Goal: Task Accomplishment & Management: Manage account settings

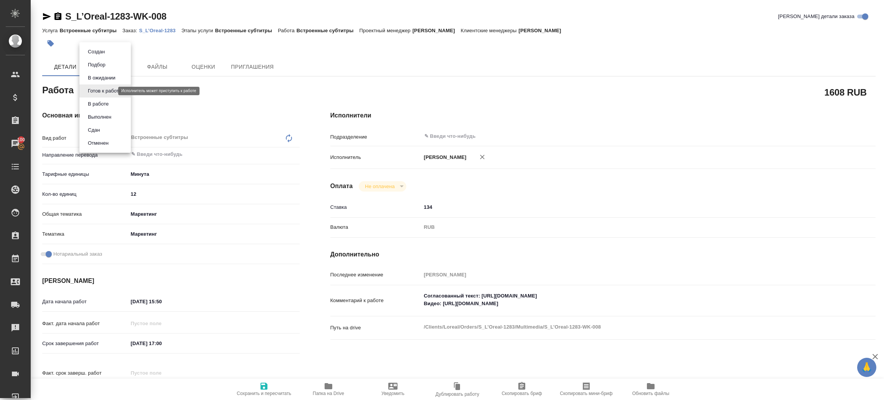
click at [99, 89] on body "🙏 .cls-1 fill:#fff; AWATERA Zenkov Aleksei Клиенты Спецификации Заказы 100 Чаты…" at bounding box center [442, 200] width 884 height 400
click at [111, 104] on li "В работе" at bounding box center [104, 103] width 51 height 13
type textarea "x"
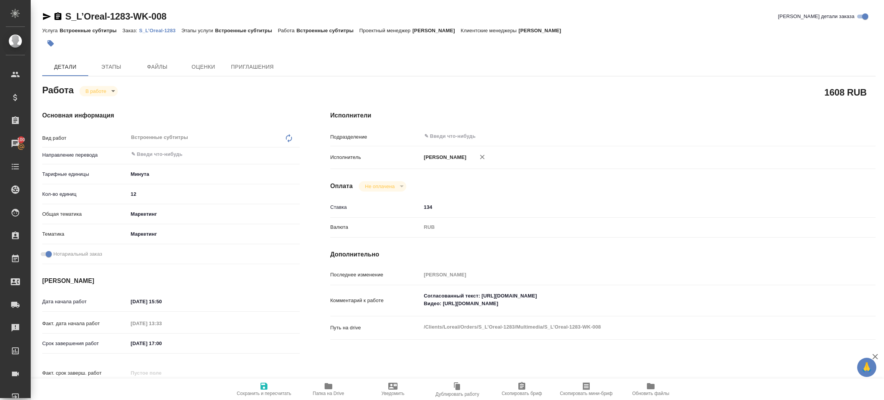
type textarea "x"
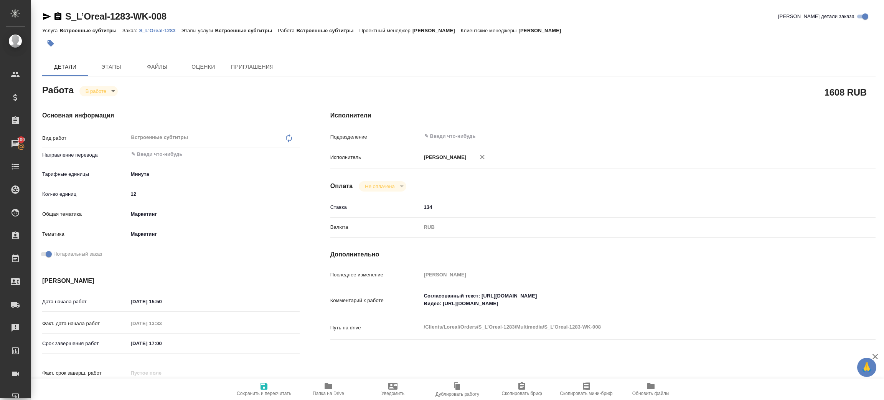
type textarea "x"
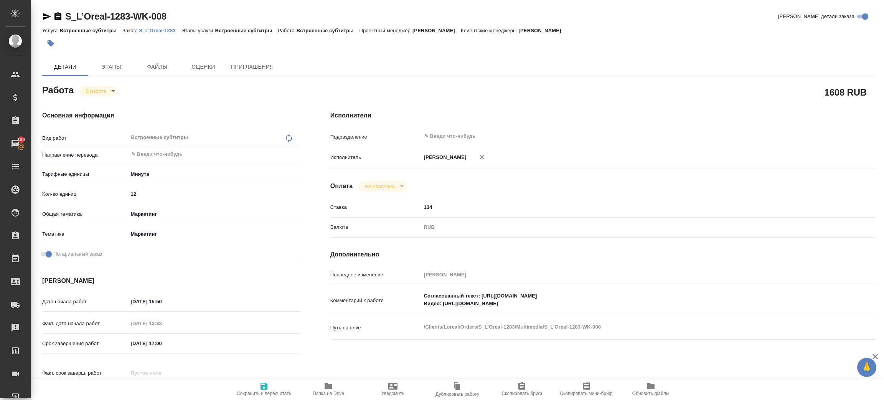
type textarea "x"
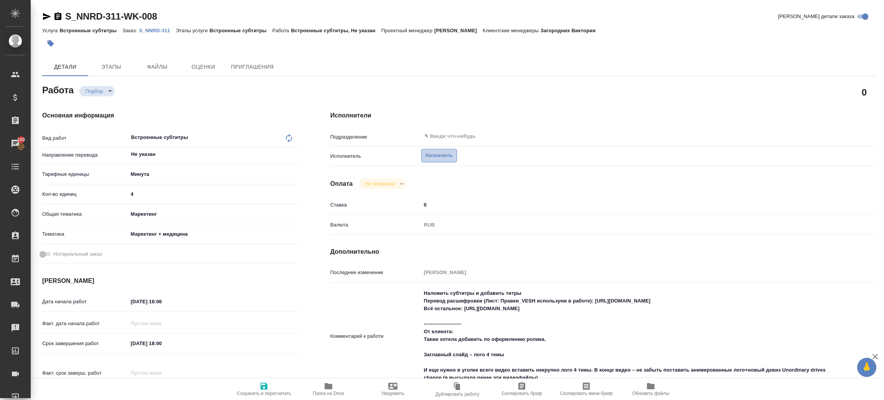
click at [446, 150] on button "Назначить" at bounding box center [439, 155] width 36 height 13
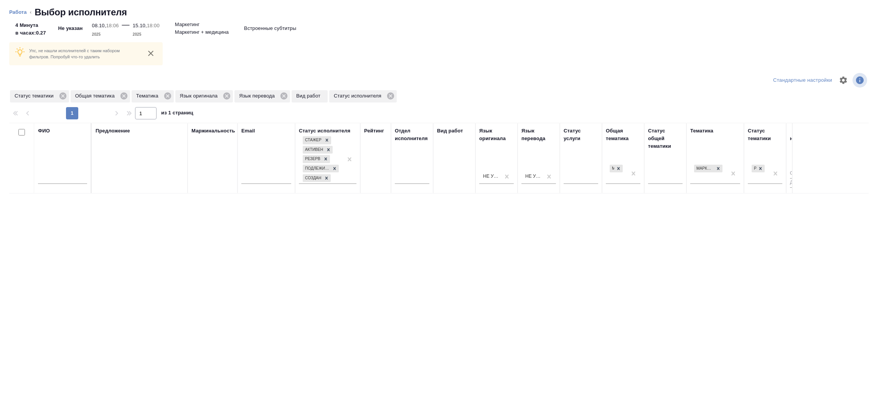
click at [66, 174] on input "text" at bounding box center [62, 179] width 49 height 10
type input "зенков"
click at [63, 96] on icon at bounding box center [62, 95] width 7 height 7
click at [62, 96] on icon at bounding box center [63, 95] width 7 height 7
click at [43, 96] on icon at bounding box center [46, 95] width 7 height 7
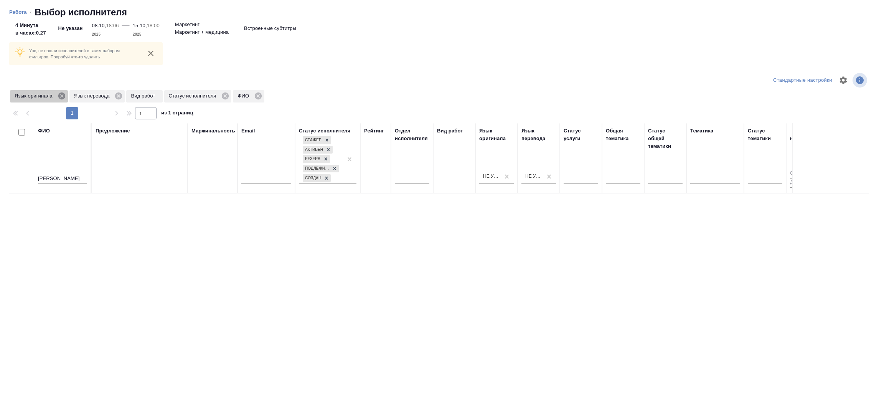
click at [58, 94] on icon at bounding box center [62, 96] width 8 height 8
click at [58, 94] on icon at bounding box center [59, 96] width 8 height 8
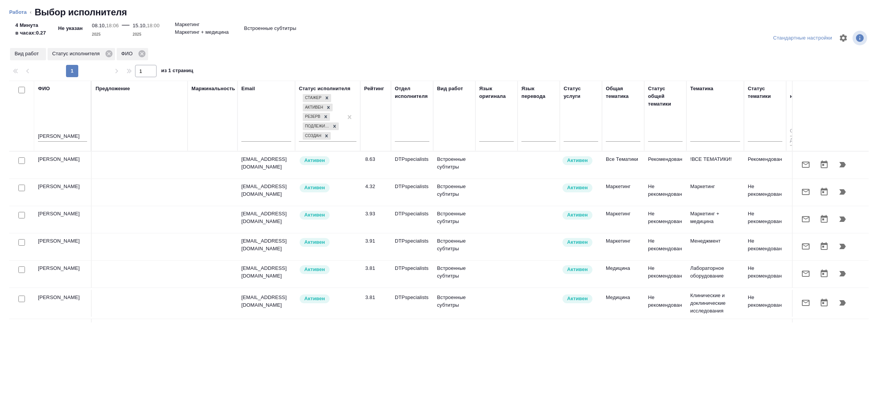
click at [838, 162] on icon "button" at bounding box center [842, 164] width 9 height 9
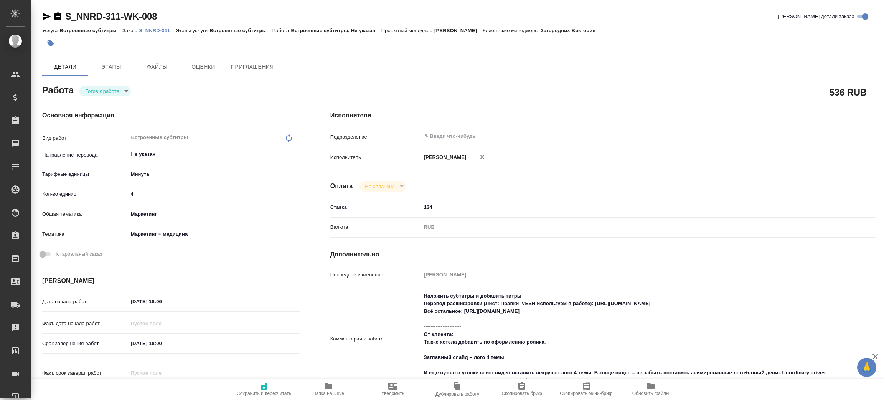
type textarea "x"
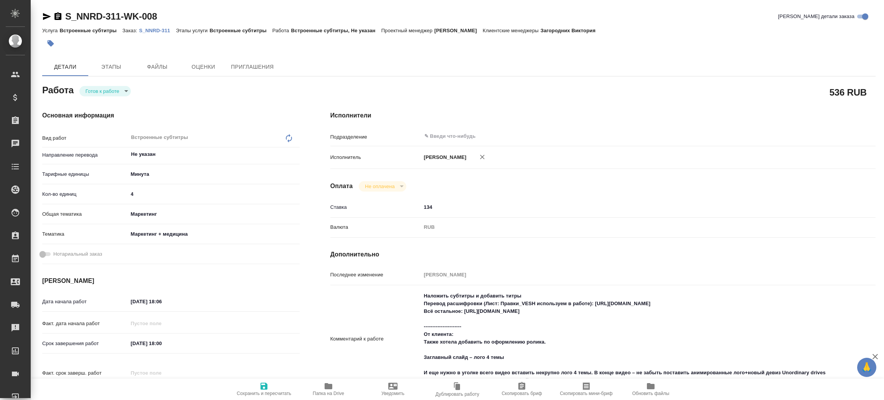
type textarea "x"
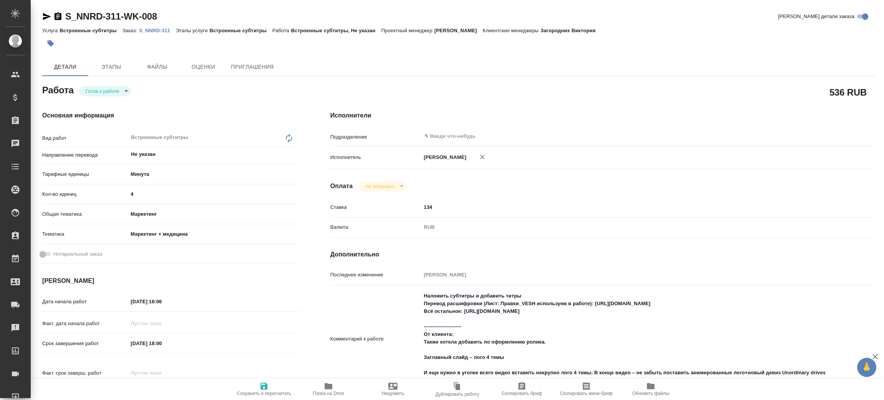
type textarea "x"
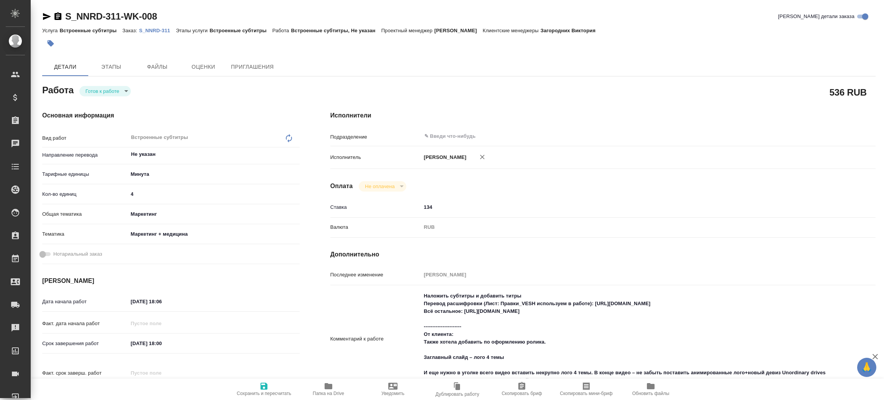
type textarea "x"
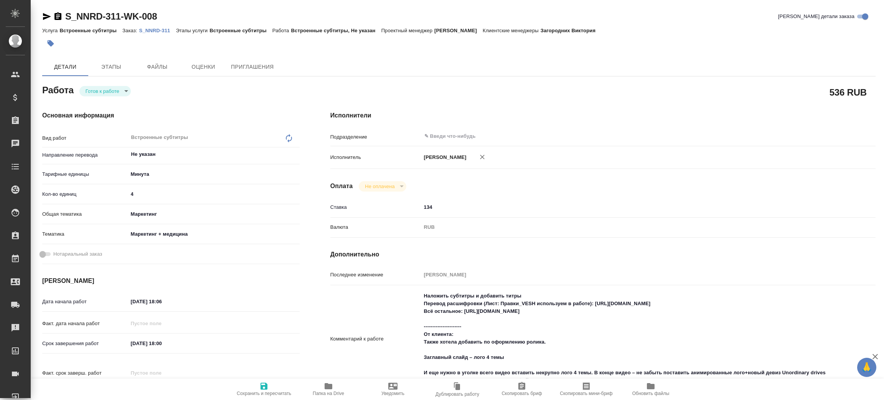
type textarea "x"
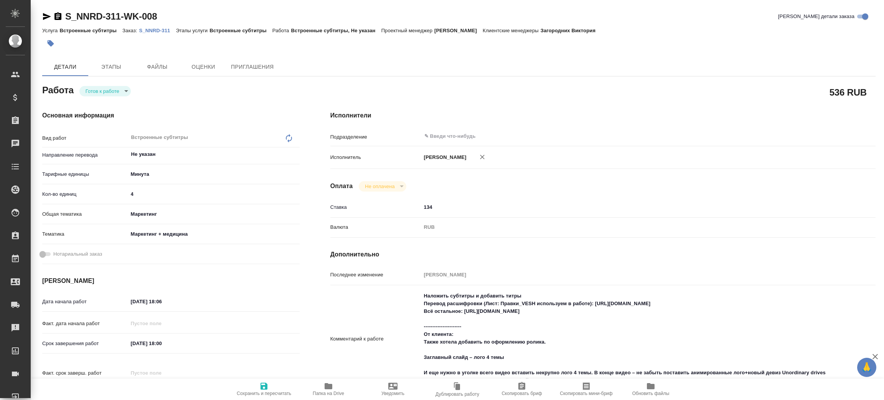
type textarea "x"
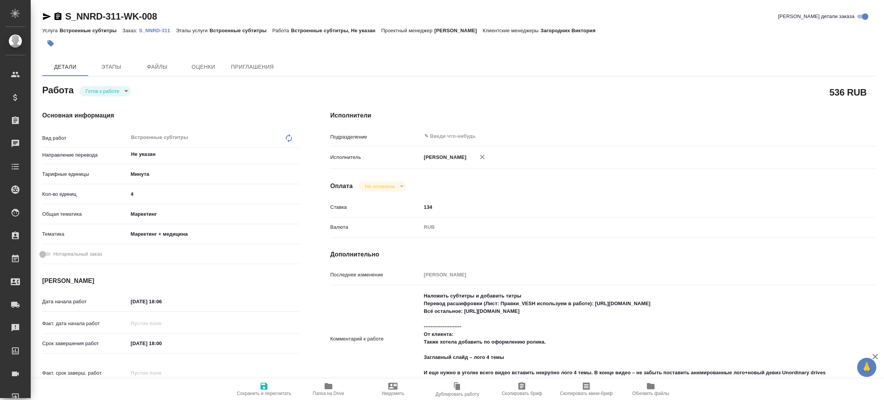
click at [114, 86] on body "🙏 .cls-1 fill:#fff; AWATERA Zenkov Aleksei Клиенты Спецификации Заказы Чаты Tod…" at bounding box center [442, 200] width 884 height 400
type textarea "x"
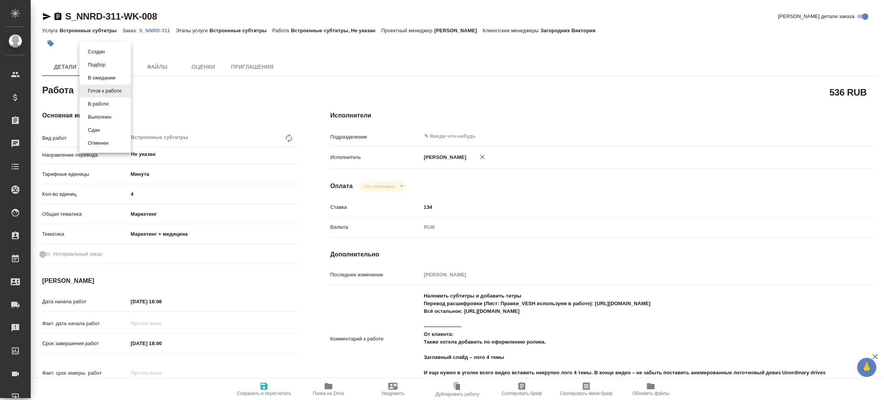
type textarea "x"
click at [106, 102] on button "В работе" at bounding box center [98, 104] width 25 height 8
type textarea "x"
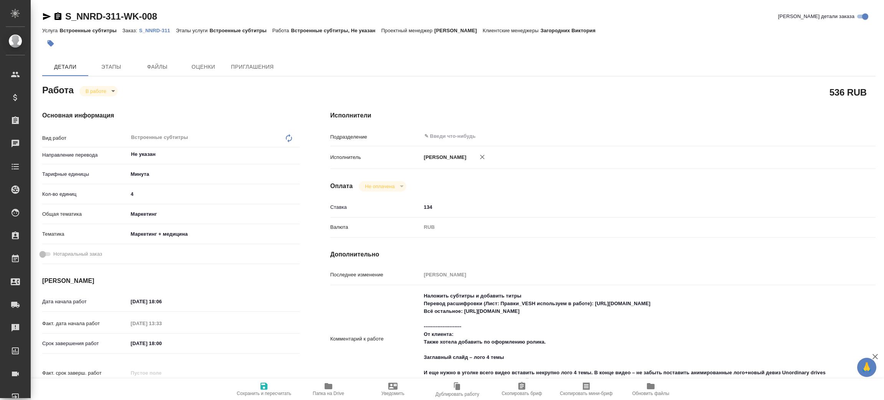
type textarea "x"
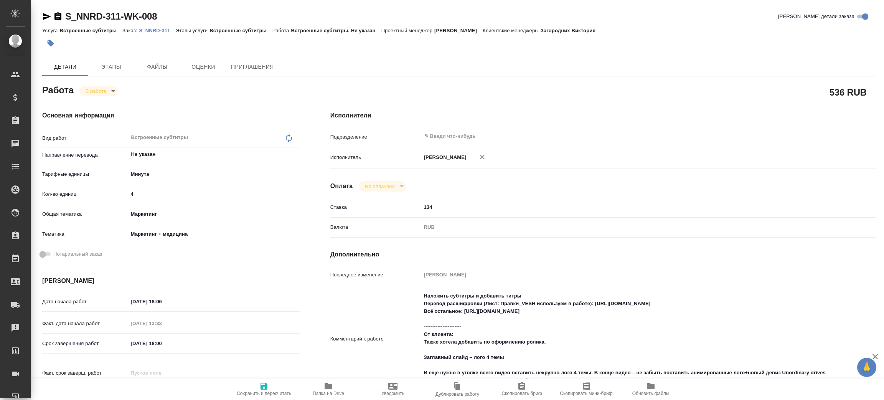
type textarea "x"
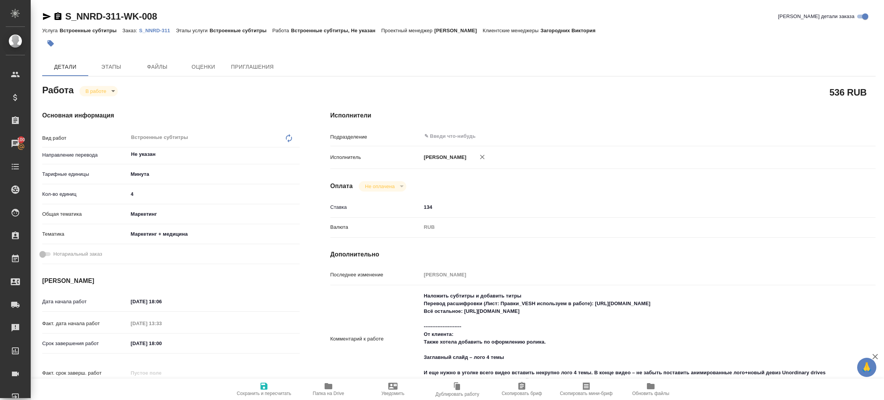
type textarea "x"
drag, startPoint x: 587, startPoint y: 312, endPoint x: 465, endPoint y: 314, distance: 122.1
click at [465, 314] on textarea "Наложить субтитры и добавить титры Перевод расшифровки (Лист: Правки_VESH испол…" at bounding box center [626, 338] width 408 height 97
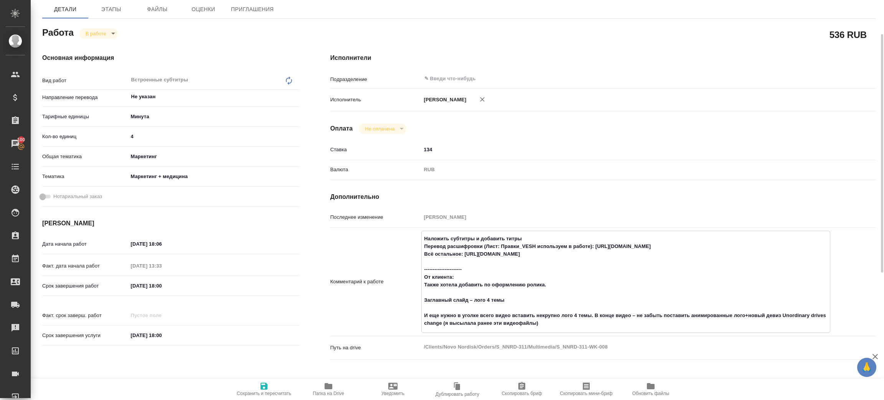
drag, startPoint x: 540, startPoint y: 324, endPoint x: 595, endPoint y: 317, distance: 55.3
click at [595, 317] on textarea "Наложить субтитры и добавить титры Перевод расшифровки (Лист: Правки_VESH испол…" at bounding box center [626, 280] width 408 height 97
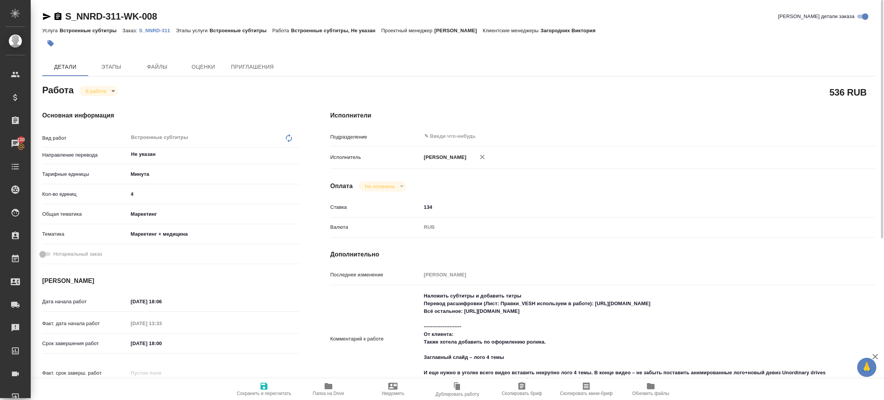
type textarea "x"
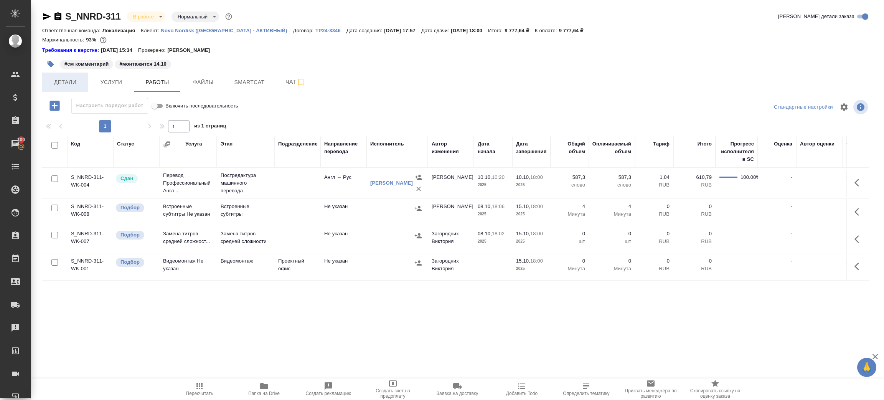
click at [69, 82] on span "Детали" at bounding box center [65, 83] width 37 height 10
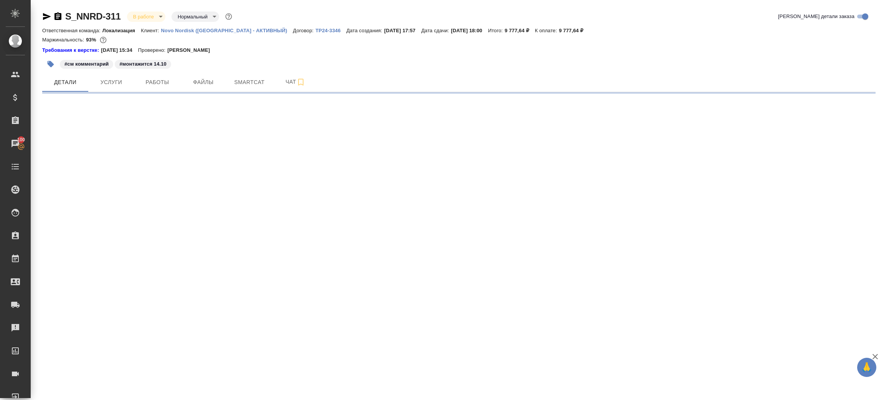
select select "RU"
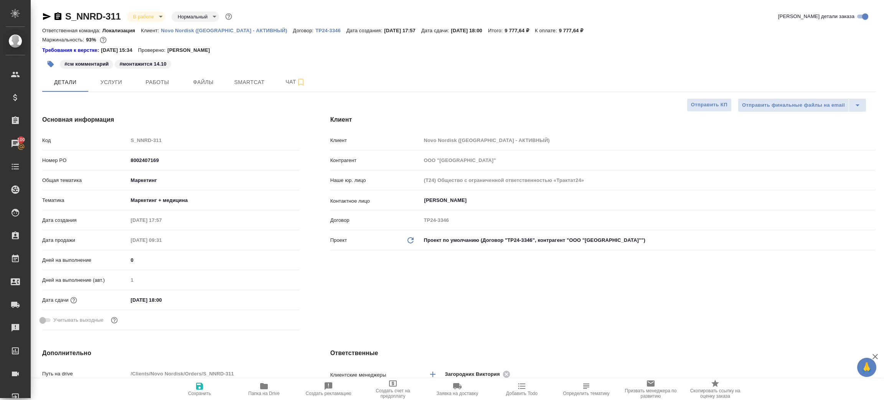
type textarea "x"
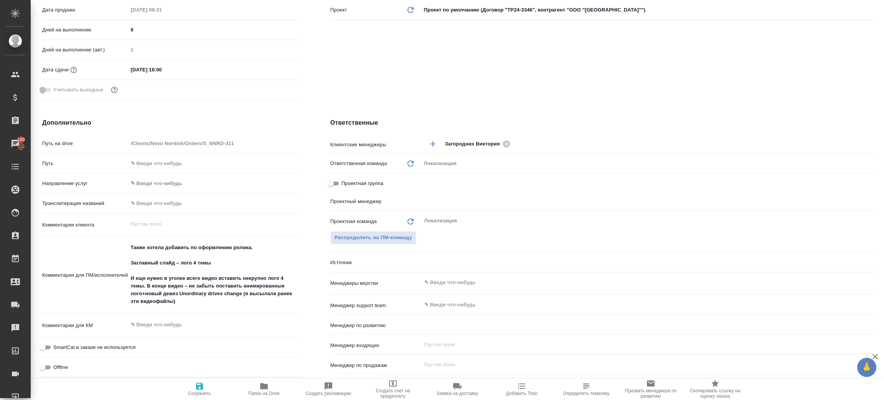
scroll to position [345, 0]
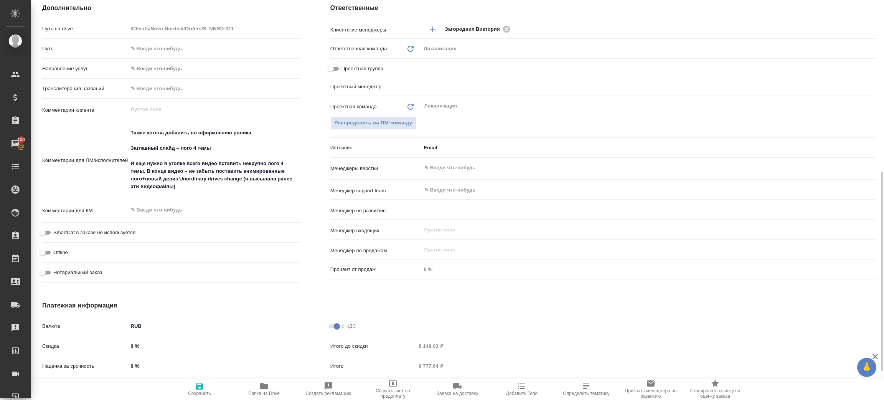
type input "[PERSON_NAME]"
type input "Переверзева Анна a.pereverzeva"
type textarea "x"
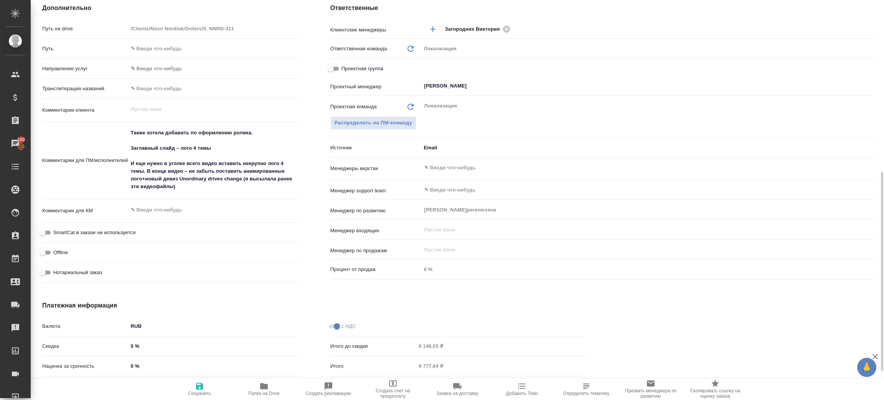
type textarea "x"
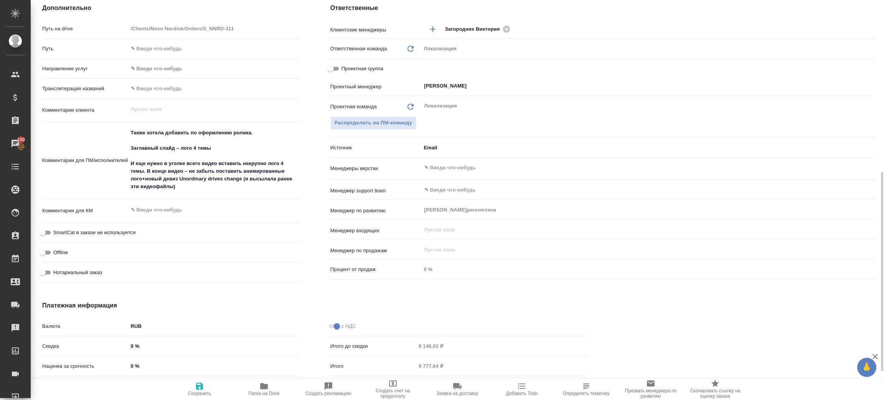
type textarea "x"
drag, startPoint x: 185, startPoint y: 185, endPoint x: 148, endPoint y: 174, distance: 39.0
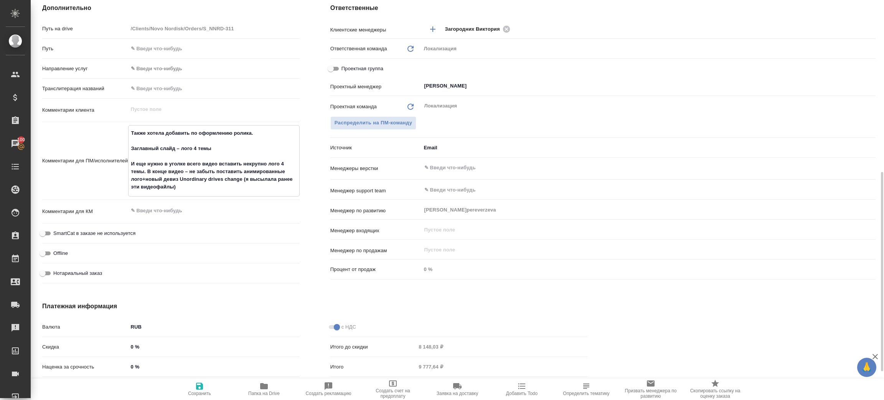
click at [148, 174] on textarea "Также хотела добавить по оформлению ролика. Заглавный слайд – лого 4 темы И еще…" at bounding box center [214, 160] width 171 height 67
type textarea "x"
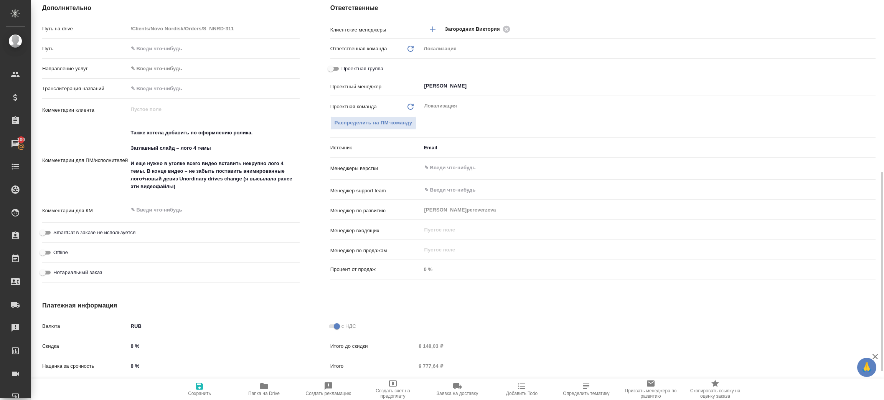
type textarea "x"
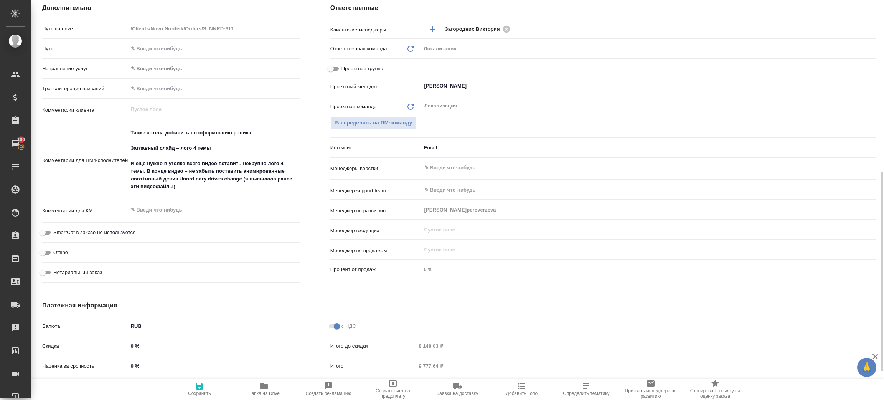
type textarea "x"
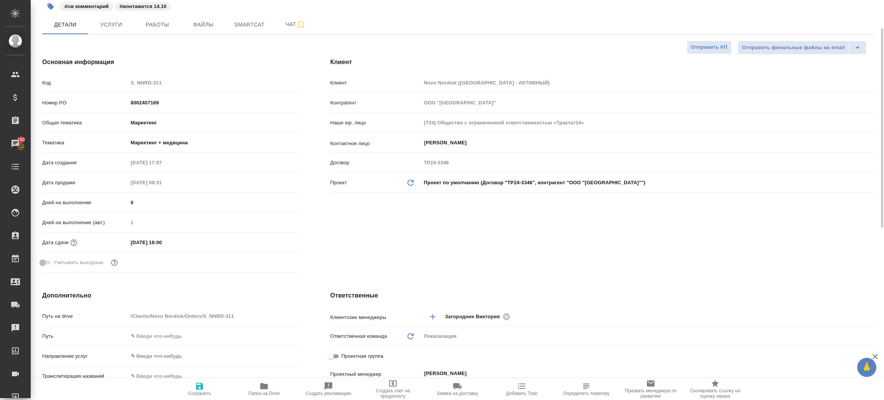
scroll to position [0, 0]
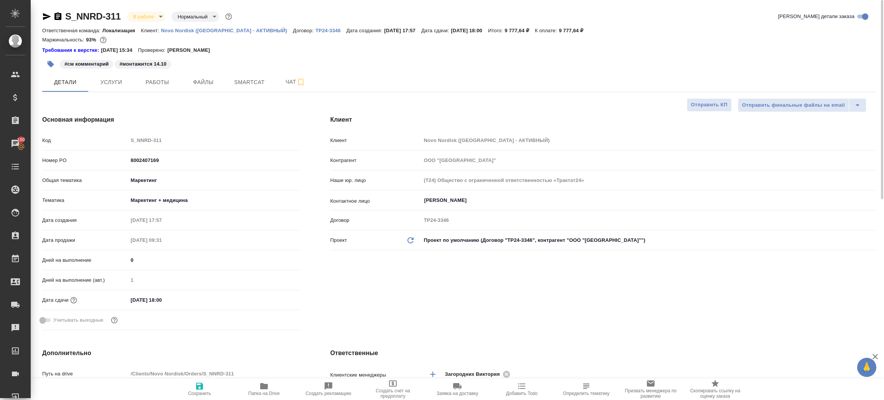
type textarea "x"
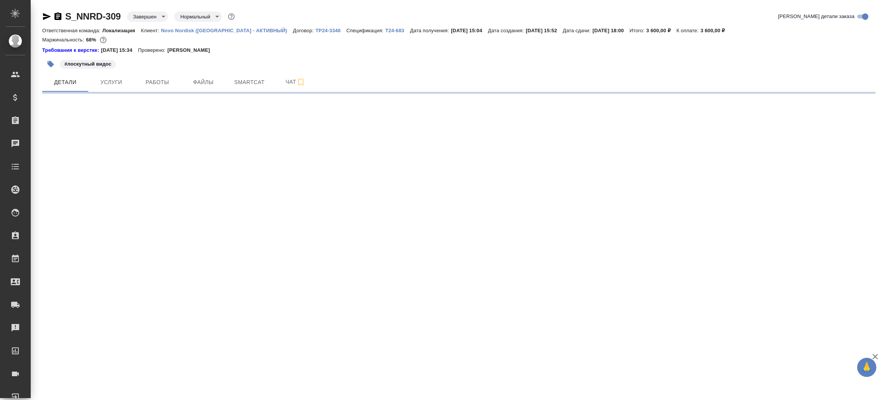
select select "RU"
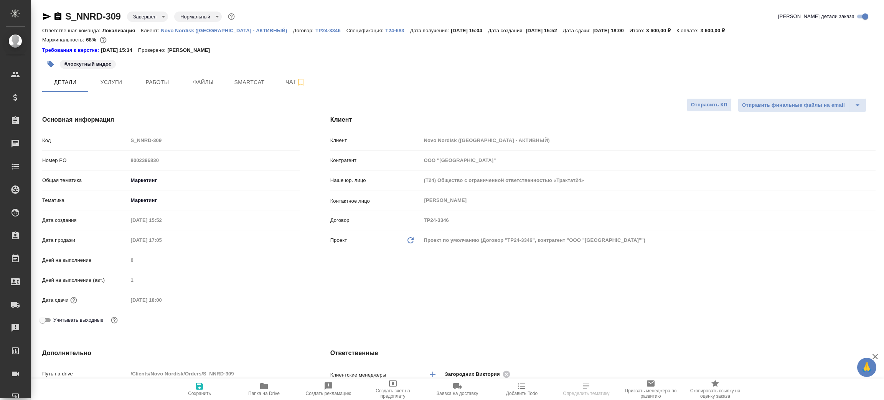
type textarea "x"
click at [261, 388] on icon "button" at bounding box center [264, 386] width 8 height 6
type textarea "x"
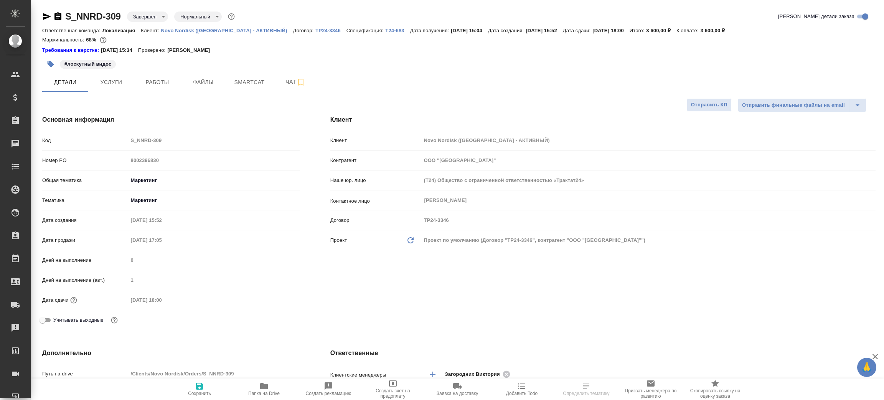
type textarea "x"
select select "RU"
type textarea "x"
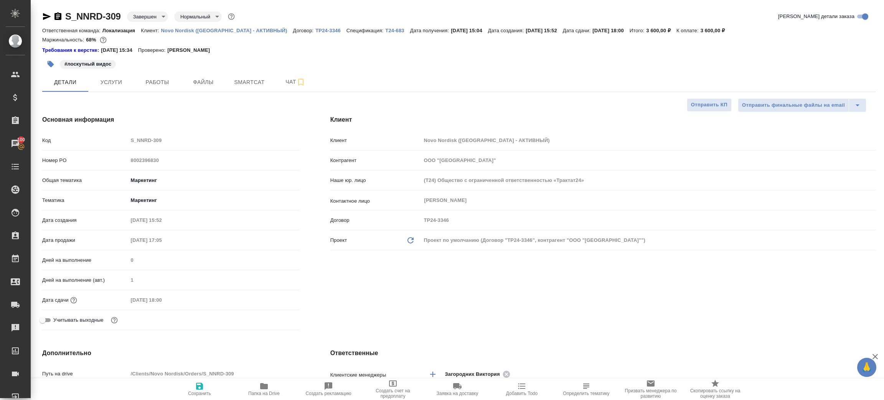
type textarea "x"
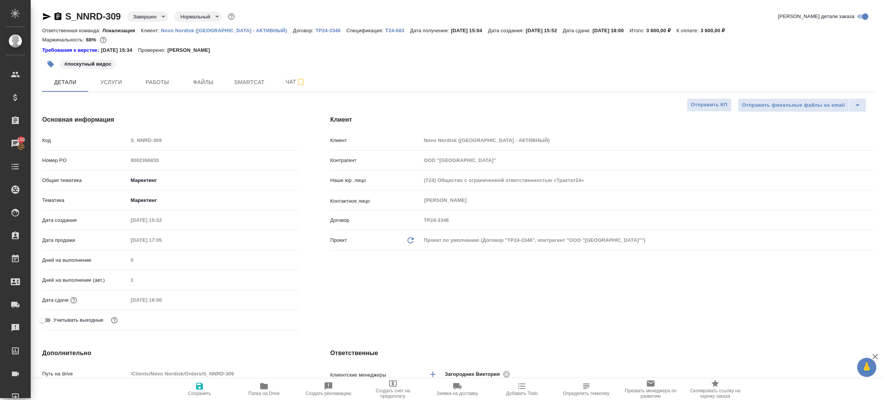
type textarea "x"
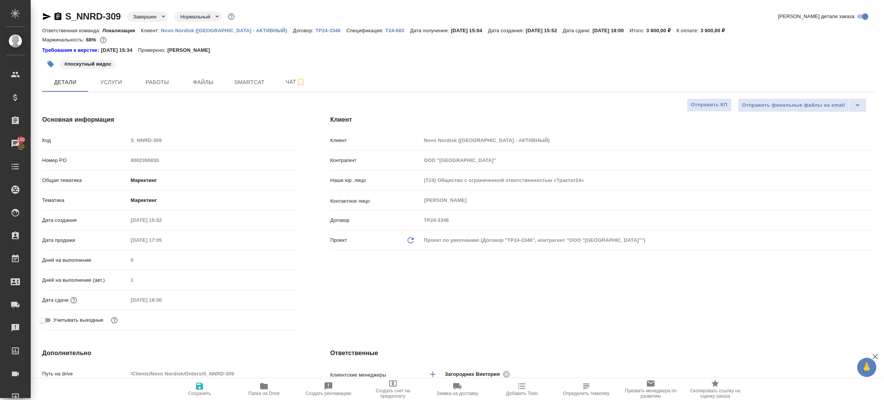
type textarea "x"
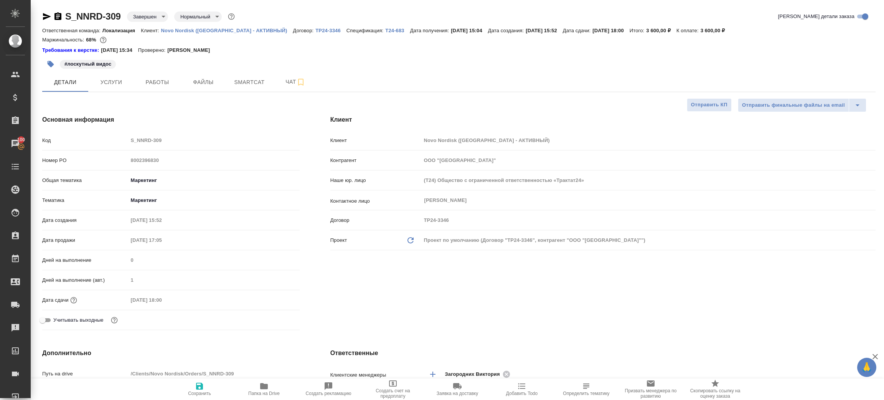
type textarea "x"
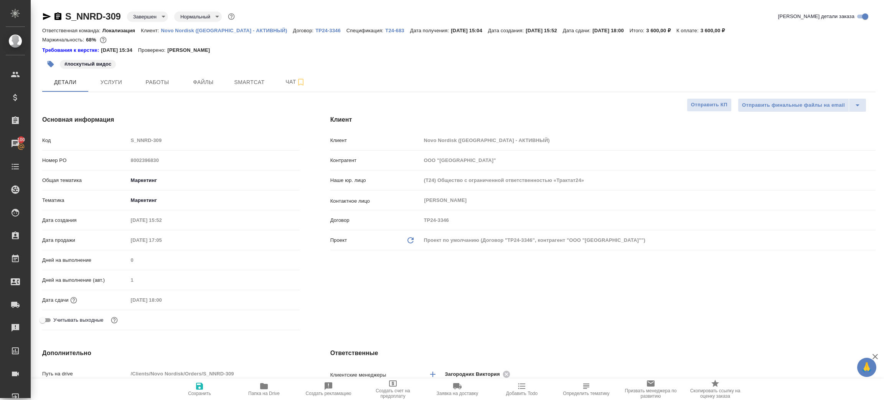
type textarea "x"
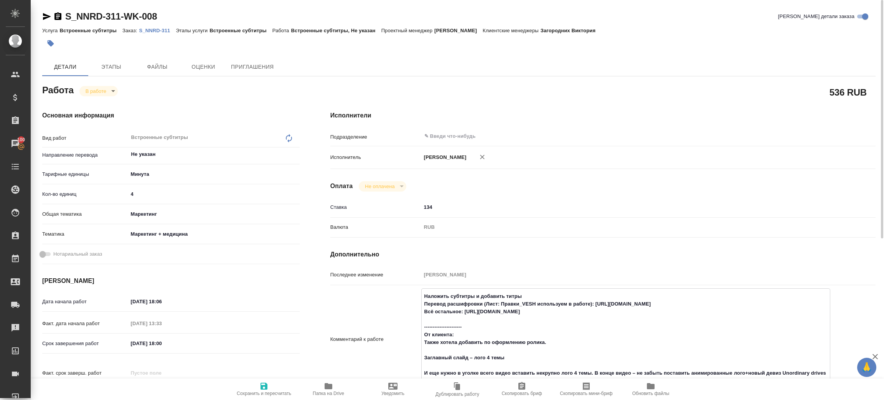
click at [543, 231] on div "RUB" at bounding box center [625, 227] width 409 height 13
click at [316, 385] on span "Папка на Drive" at bounding box center [328, 388] width 55 height 15
click at [157, 29] on p "S_NNRD-311" at bounding box center [157, 31] width 37 height 6
click at [101, 89] on body "🙏 .cls-1 fill:#fff; AWATERA Zenkov Aleksei Клиенты Спецификации Заказы 100 Чаты…" at bounding box center [442, 200] width 884 height 400
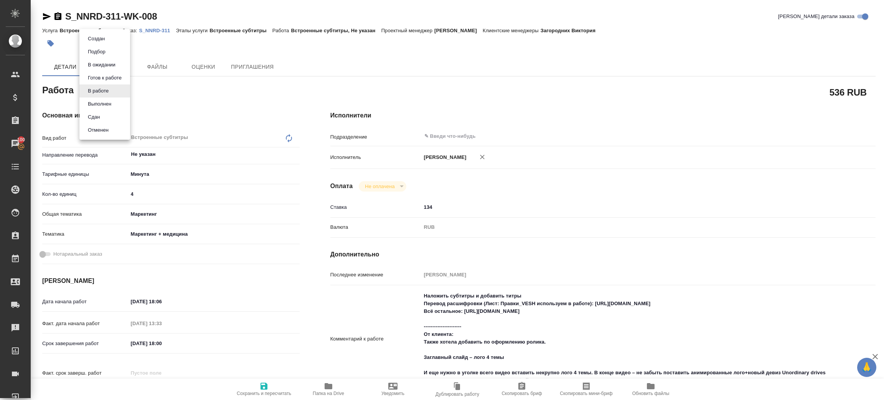
click at [107, 112] on li "Сдан" at bounding box center [104, 117] width 51 height 13
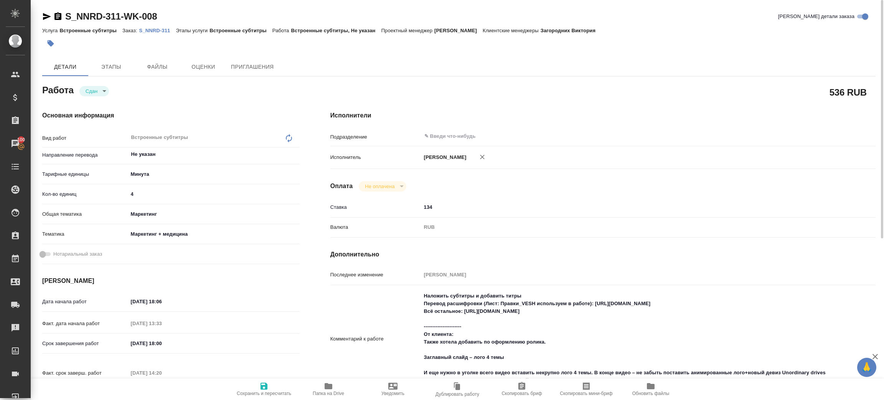
type textarea "x"
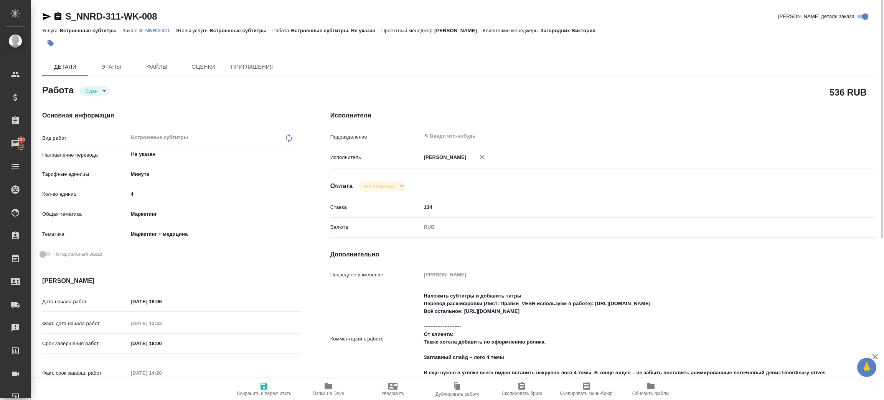
type textarea "x"
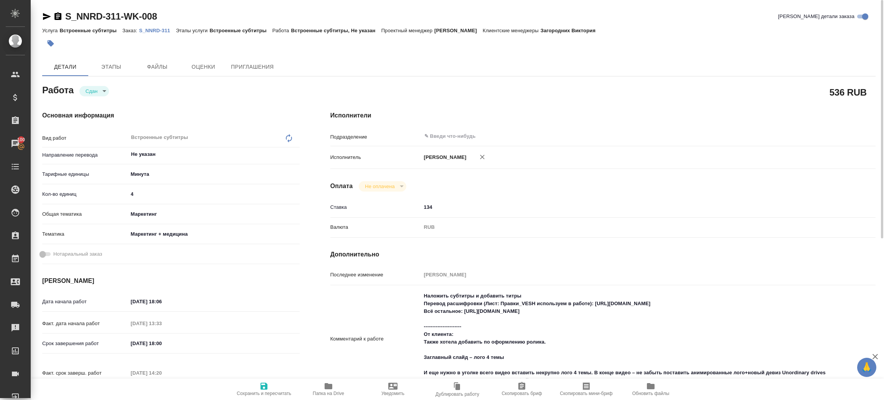
type textarea "x"
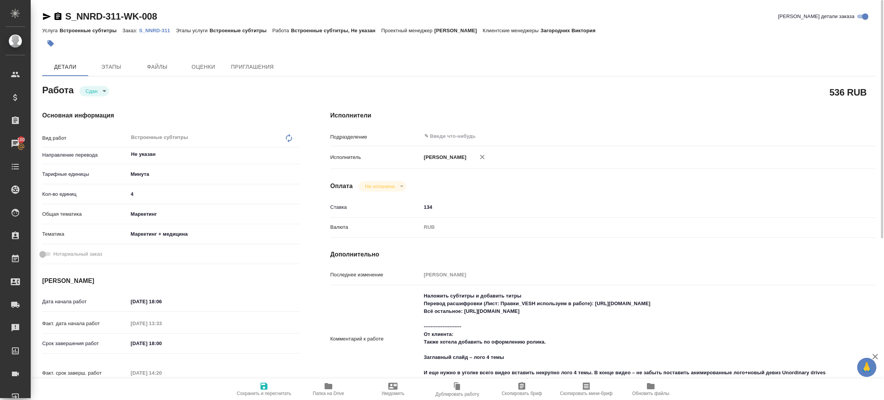
type textarea "x"
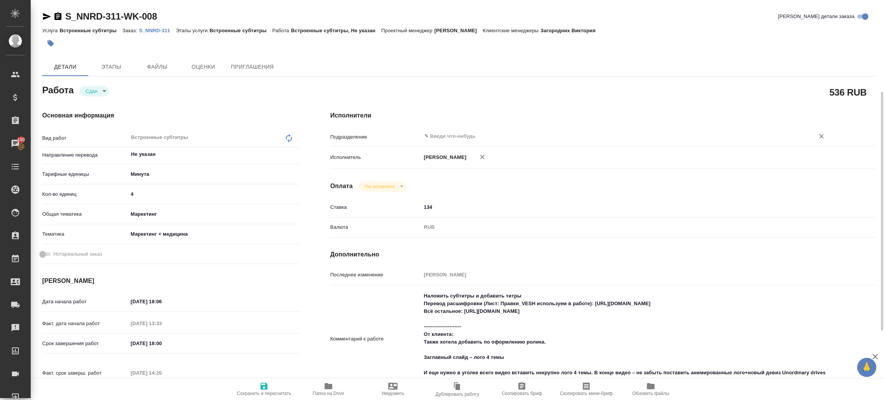
scroll to position [58, 0]
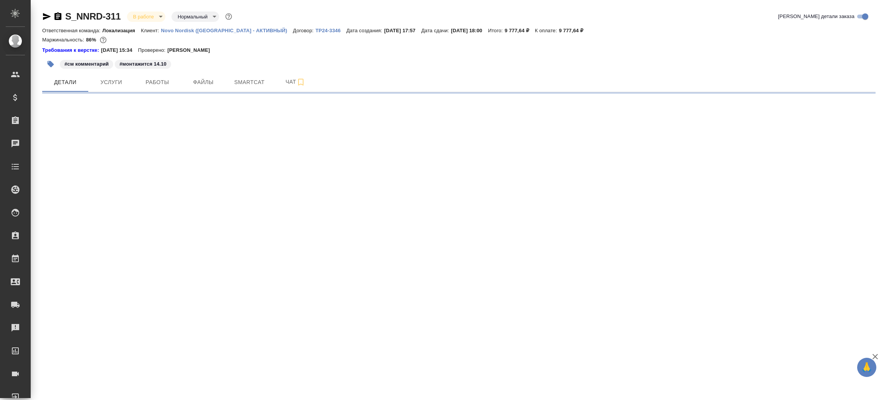
select select "RU"
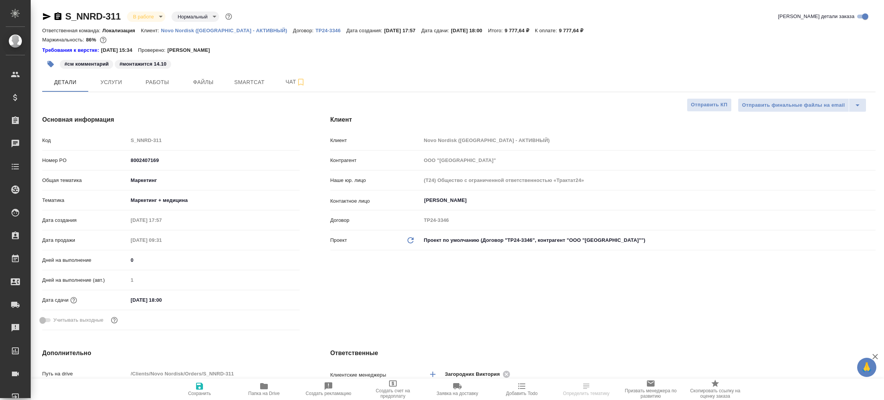
type textarea "x"
click at [58, 18] on icon "button" at bounding box center [57, 16] width 9 height 9
click at [45, 17] on icon "button" at bounding box center [47, 16] width 8 height 7
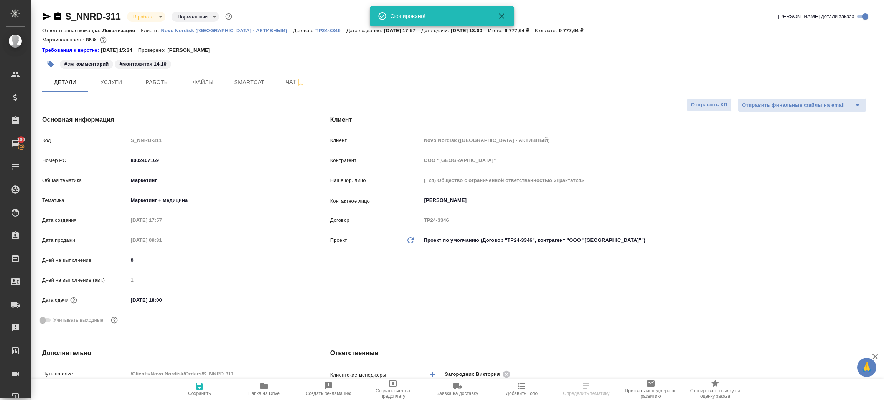
type textarea "x"
select select "RU"
type textarea "x"
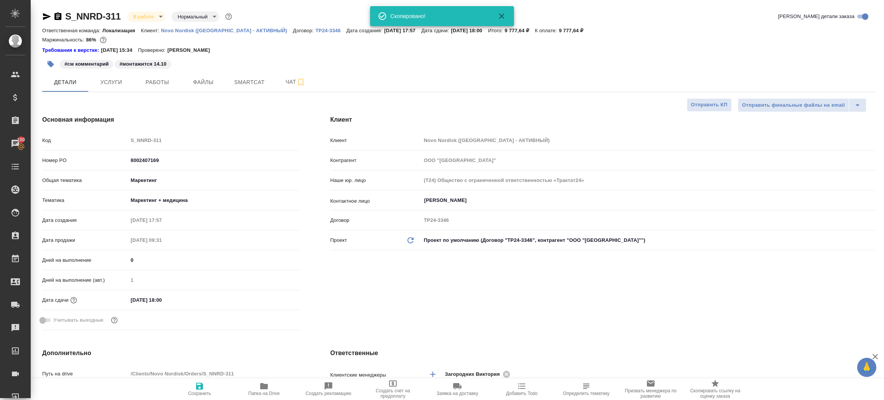
type textarea "x"
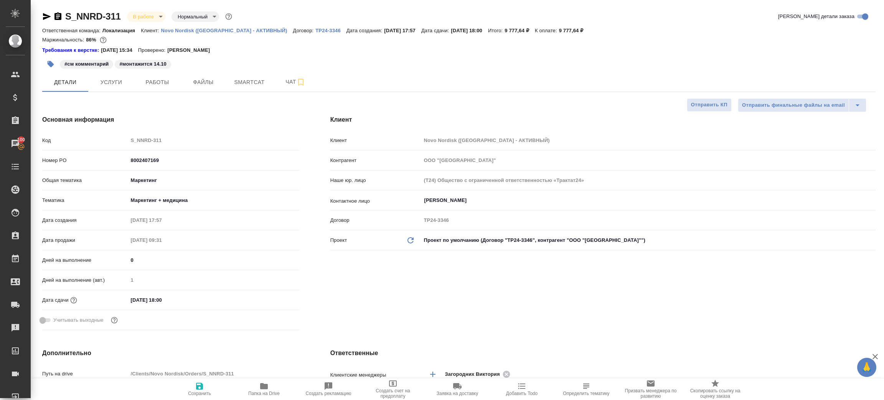
type textarea "x"
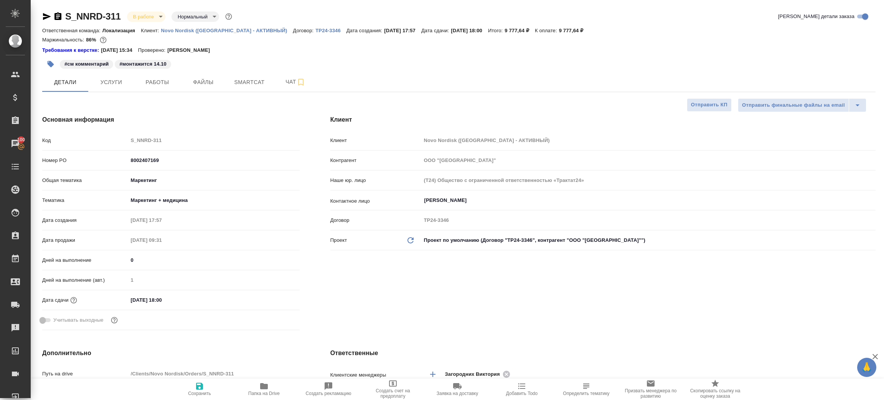
type textarea "x"
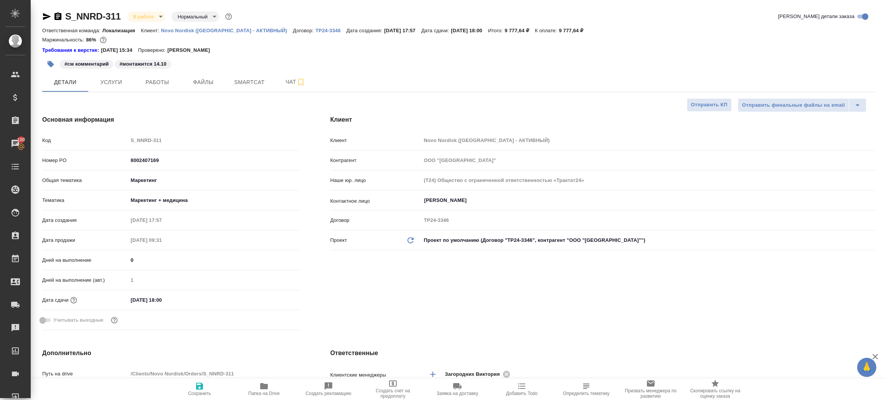
type textarea "x"
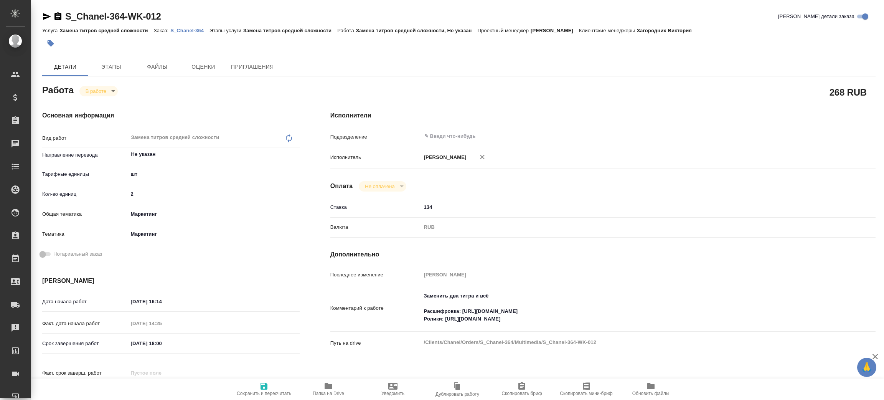
type textarea "x"
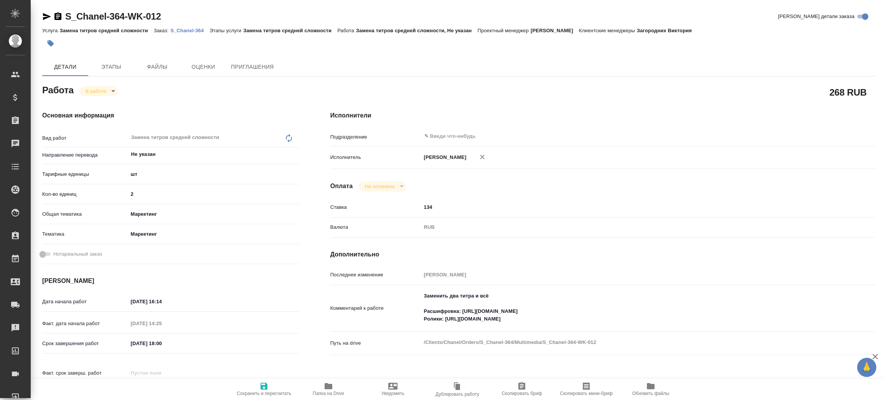
type textarea "x"
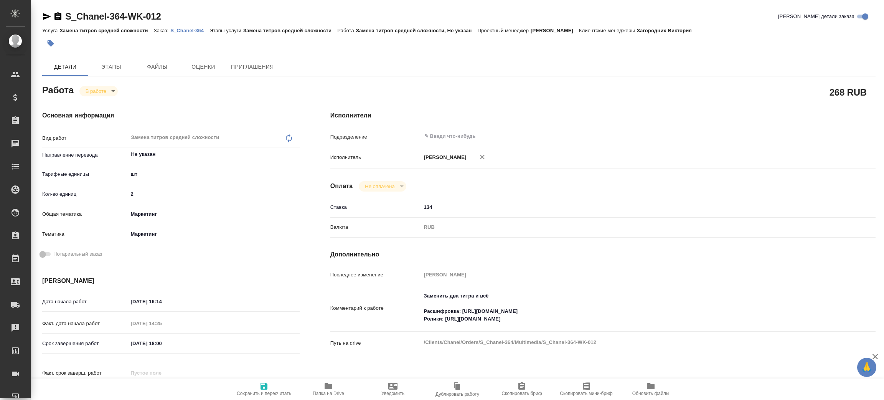
type textarea "x"
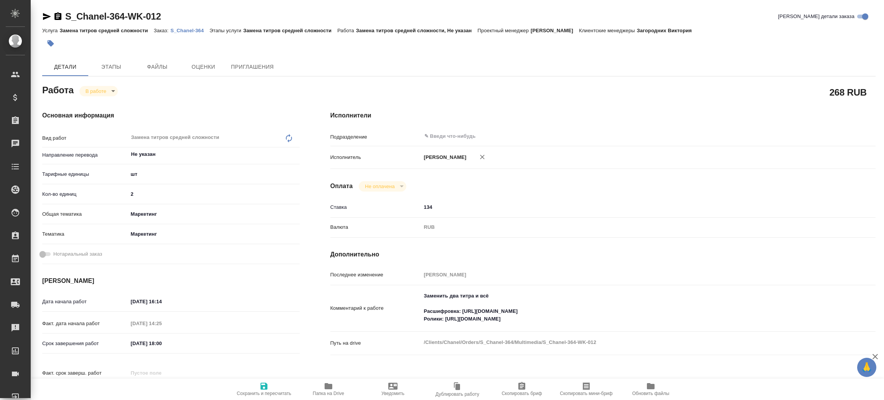
type textarea "x"
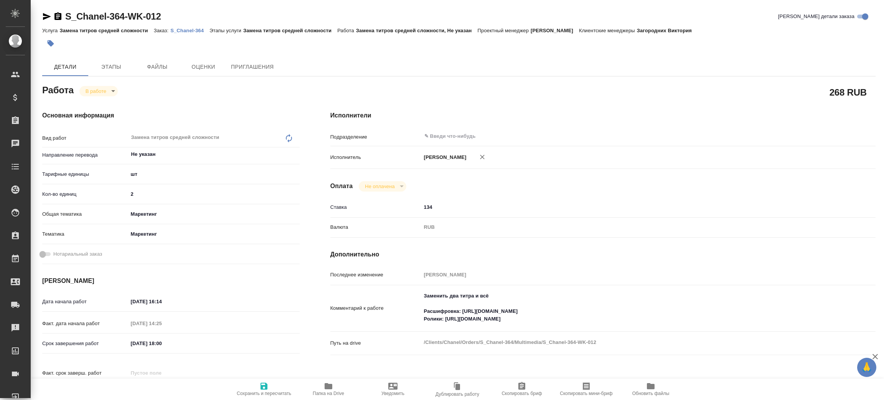
click at [326, 383] on icon "button" at bounding box center [329, 386] width 8 height 6
type textarea "x"
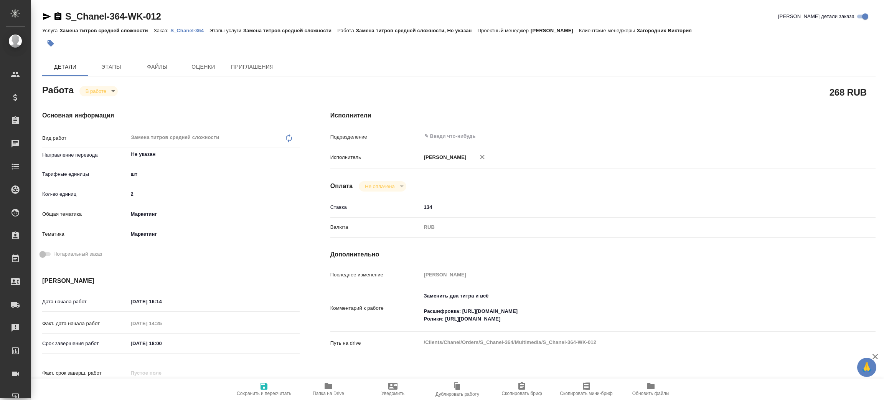
type textarea "x"
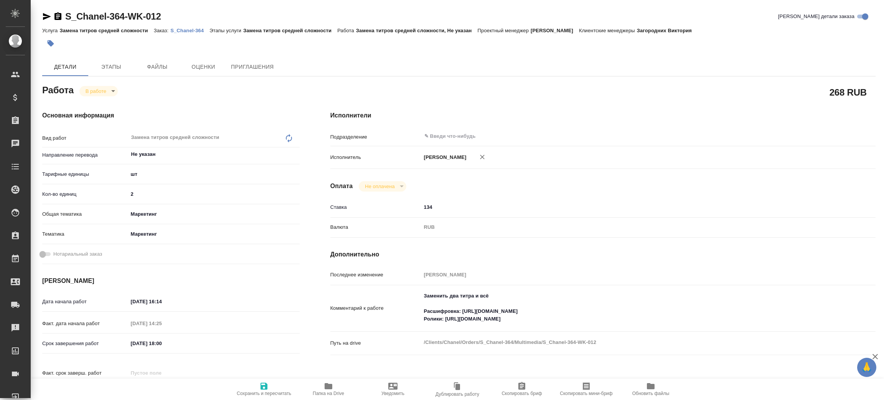
type textarea "x"
click at [198, 28] on p "S_Chanel-364" at bounding box center [189, 31] width 39 height 6
click at [110, 94] on body "🙏 .cls-1 fill:#fff; AWATERA Zenkov Aleksei Клиенты Спецификации Заказы 100 Чаты…" at bounding box center [442, 200] width 884 height 400
click at [111, 117] on li "Сдан" at bounding box center [104, 117] width 51 height 13
type textarea "x"
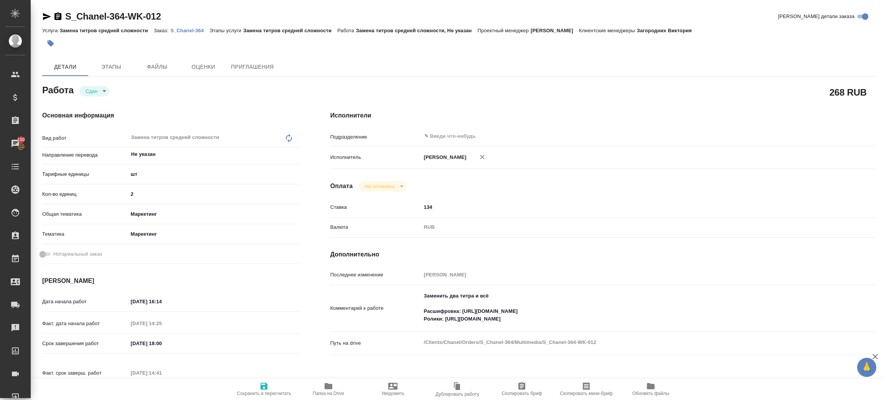
type textarea "x"
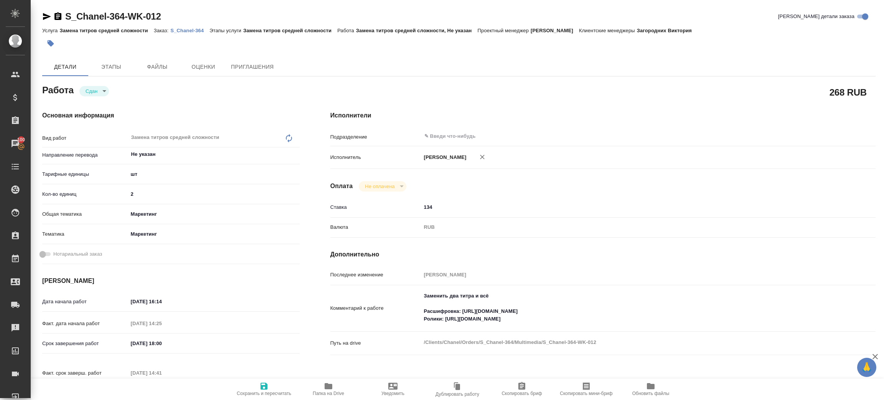
type textarea "x"
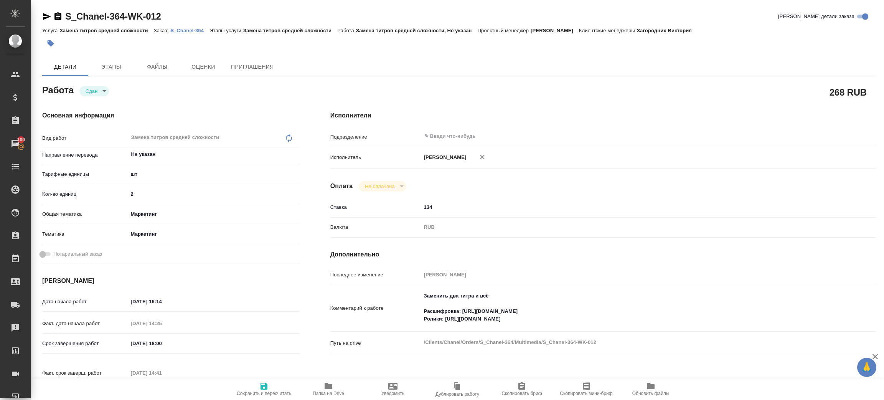
type textarea "x"
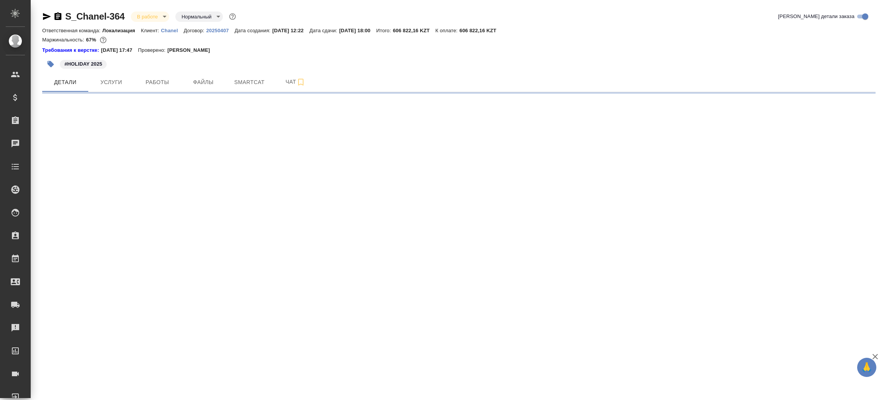
select select "RU"
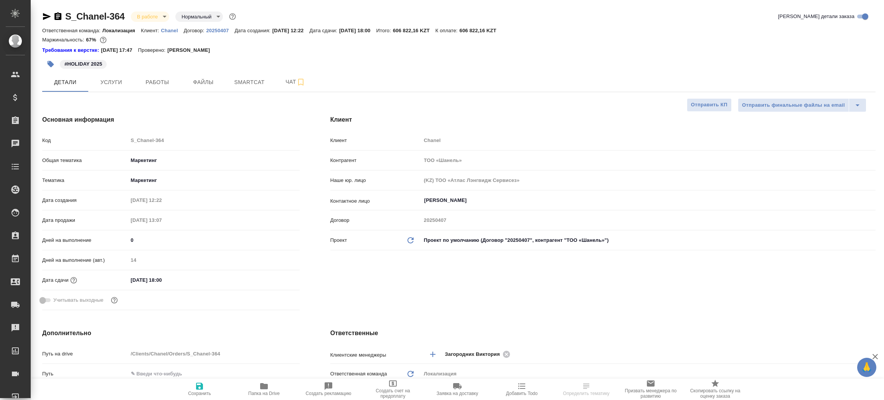
type textarea "x"
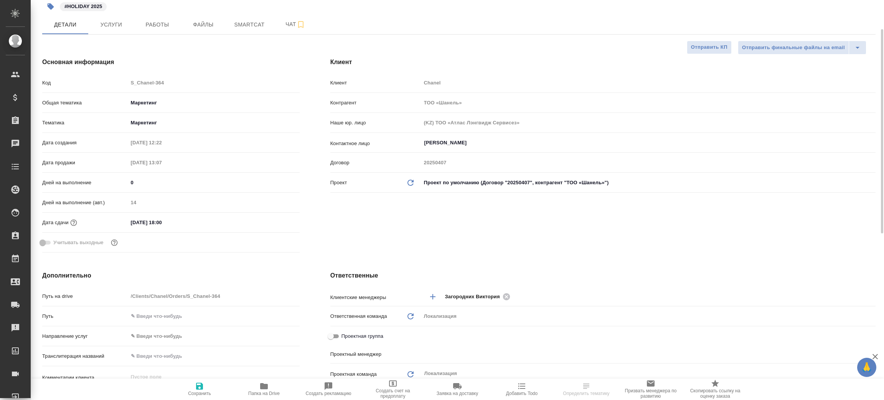
scroll to position [115, 0]
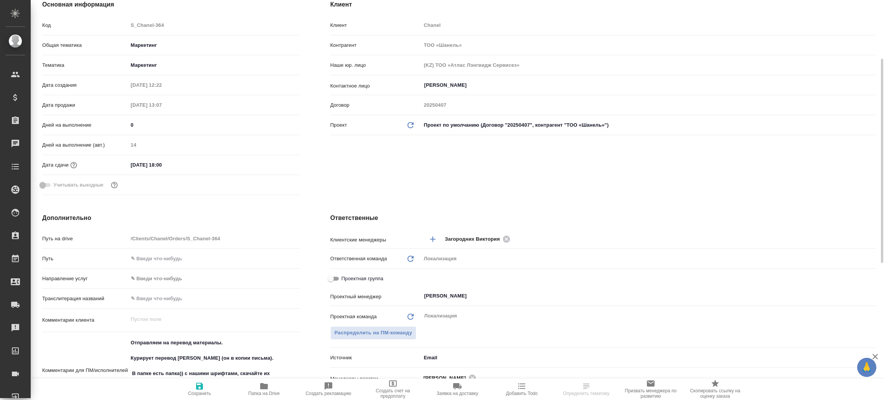
type input "[PERSON_NAME]"
type input "[PERSON_NAME]pereverzeva"
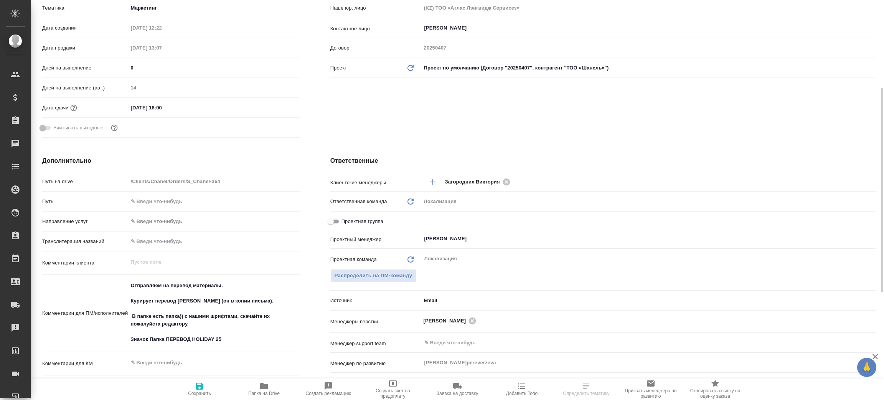
scroll to position [58, 0]
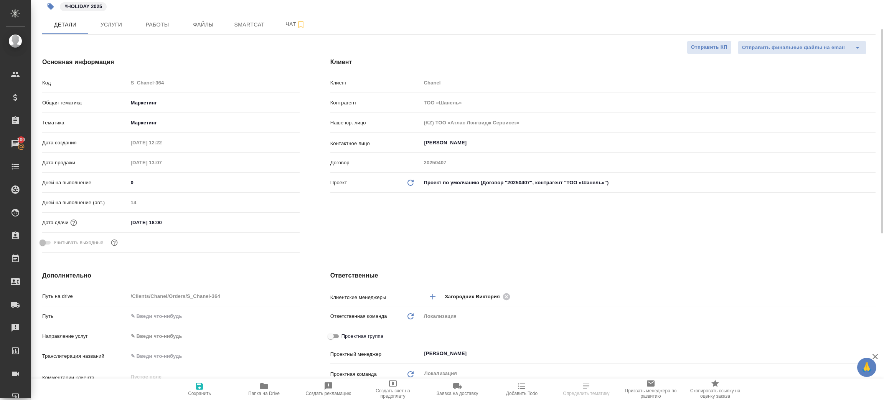
type textarea "x"
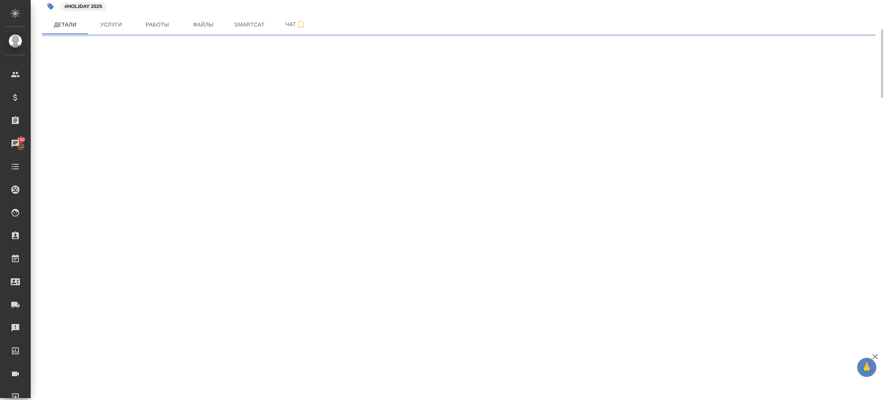
select select "RU"
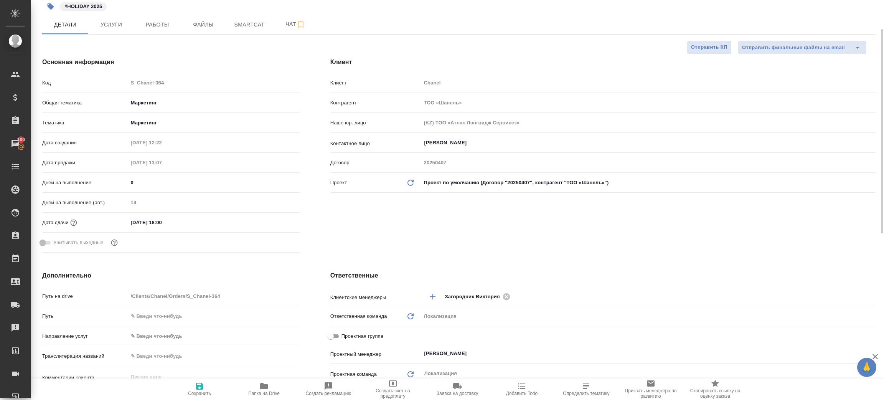
type textarea "x"
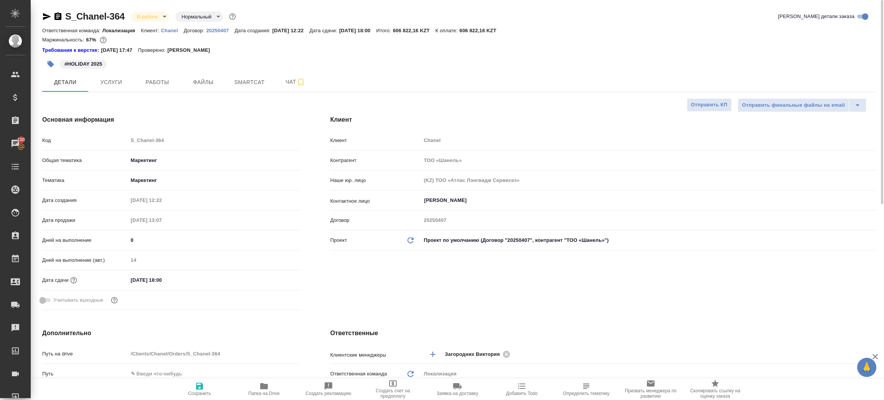
click at [45, 15] on icon "button" at bounding box center [47, 16] width 8 height 7
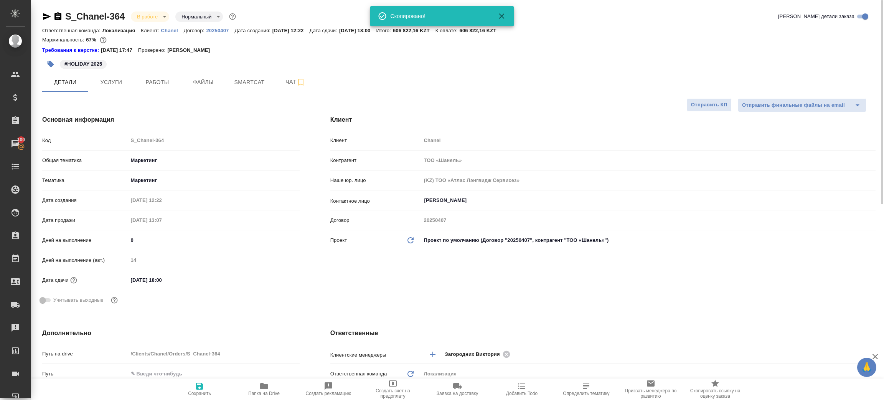
type textarea "x"
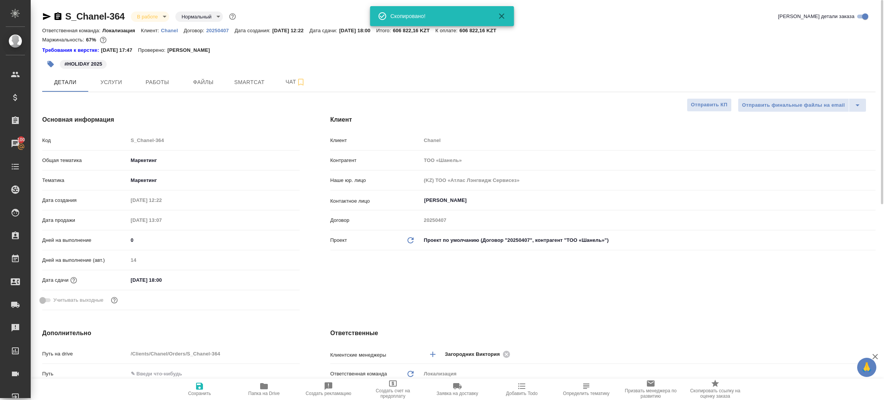
type textarea "x"
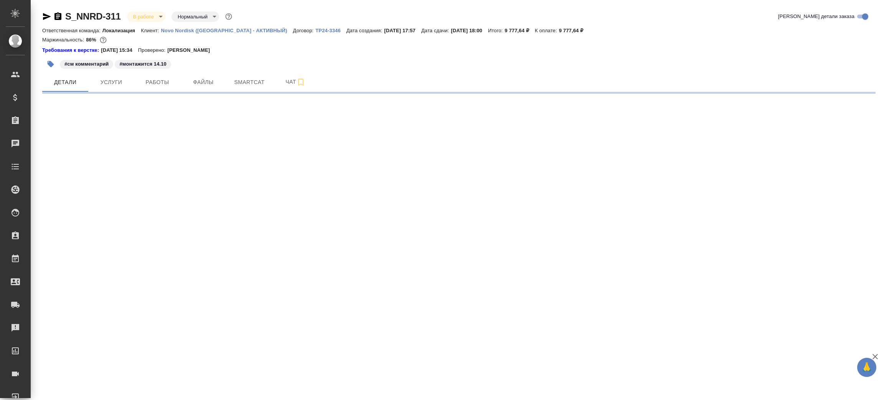
select select "RU"
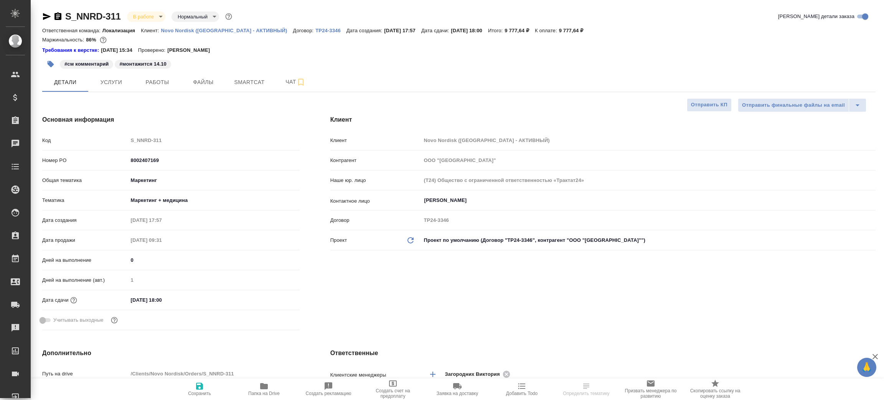
type textarea "x"
click at [266, 386] on icon "button" at bounding box center [264, 386] width 8 height 6
type textarea "x"
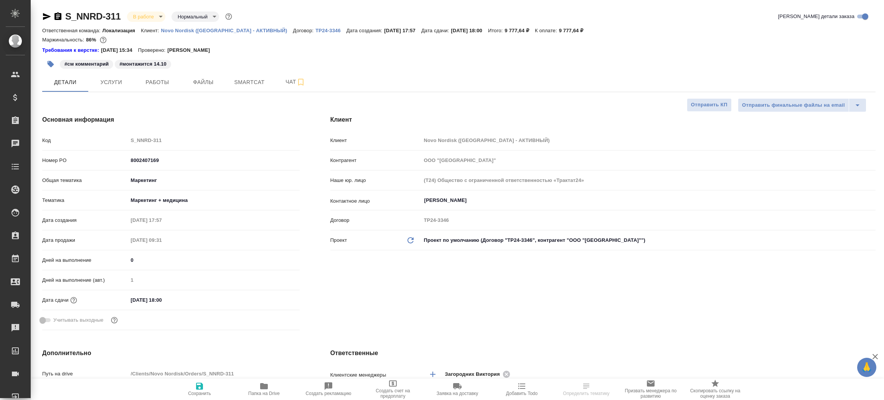
type textarea "x"
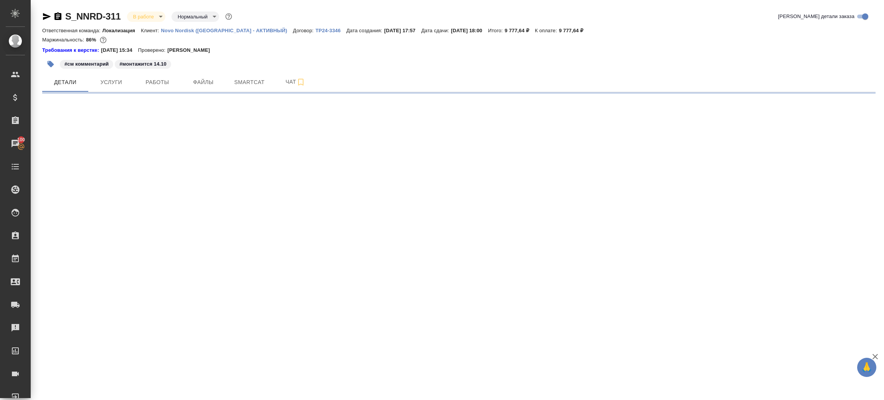
select select "RU"
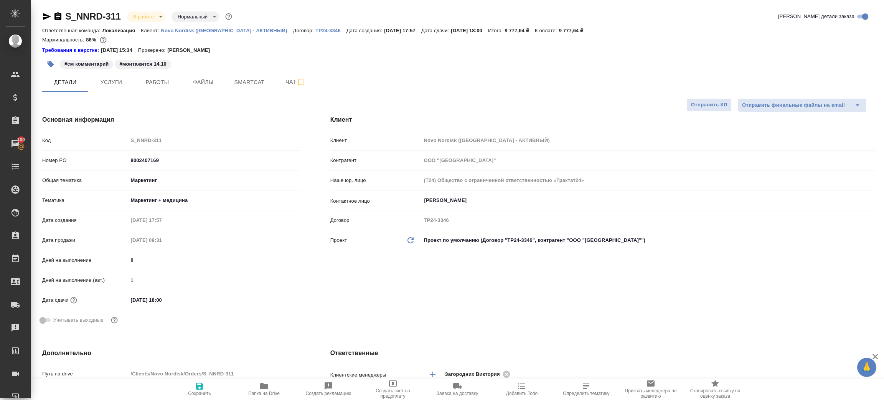
type textarea "x"
